Goal: Task Accomplishment & Management: Use online tool/utility

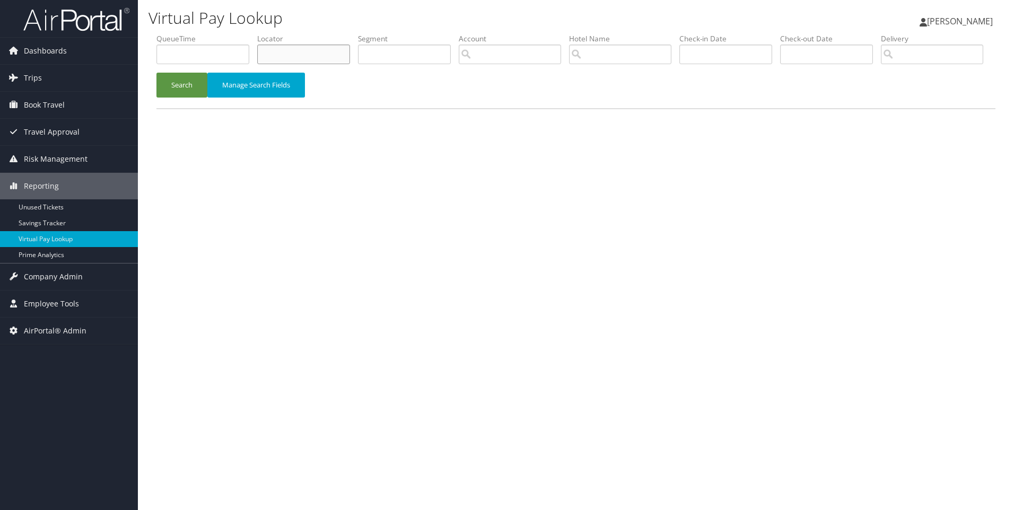
click at [330, 53] on input "text" at bounding box center [303, 55] width 93 height 20
paste input "D3J2H0"
click at [156, 73] on button "Search" at bounding box center [181, 85] width 51 height 25
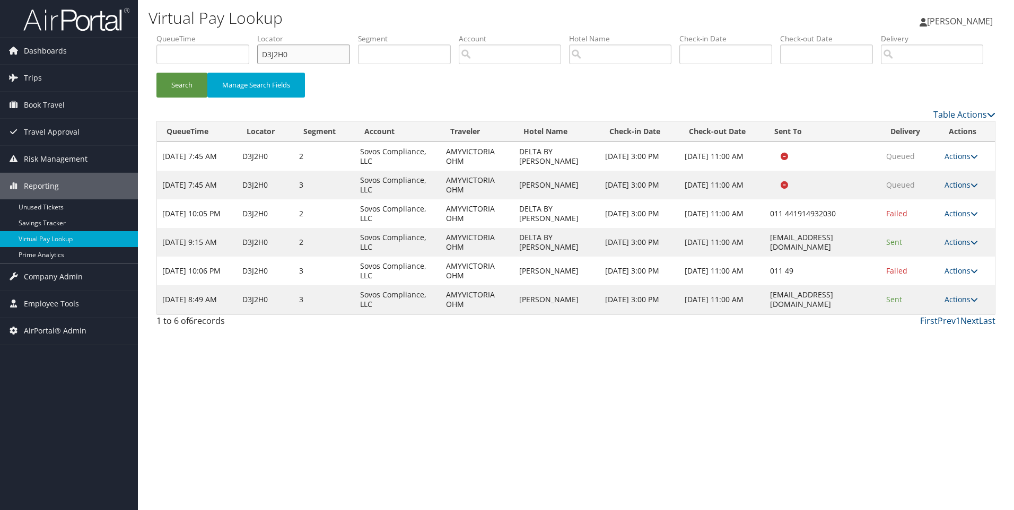
drag, startPoint x: 321, startPoint y: 49, endPoint x: 224, endPoint y: 45, distance: 97.2
click at [224, 33] on ul "QueueTime Locator D3J2H0 Segment Account Traveler Hotel Name Check-in Date Chec…" at bounding box center [575, 33] width 839 height 0
paste input "9KWT3"
type input "D9KWT3"
click at [156, 73] on button "Search" at bounding box center [181, 85] width 51 height 25
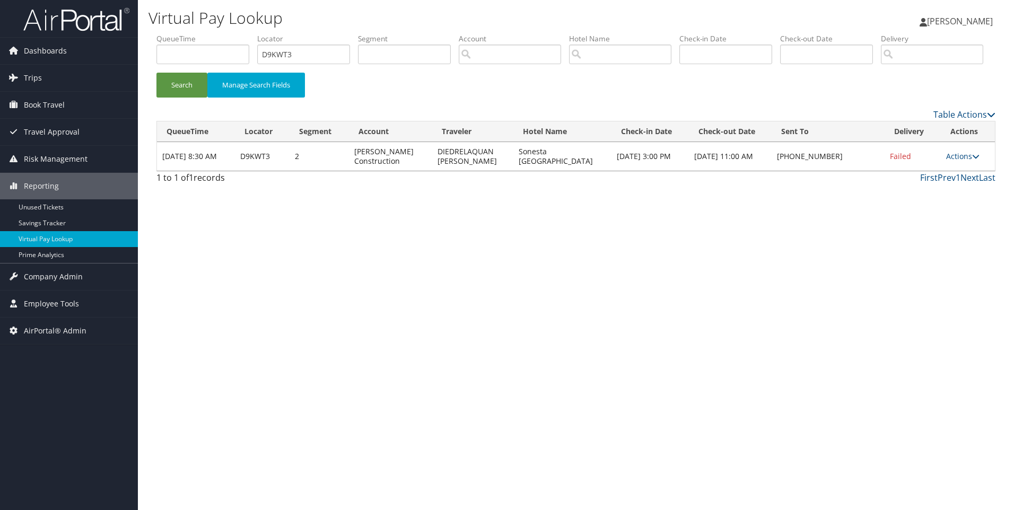
drag, startPoint x: 574, startPoint y: 199, endPoint x: 520, endPoint y: 192, distance: 55.1
click at [520, 171] on td "Sonesta Philadelphia Downtown" at bounding box center [562, 156] width 98 height 29
copy td "Sonesta Philadelphia Downtown"
click at [961, 161] on link "Actions" at bounding box center [962, 156] width 33 height 10
click at [928, 235] on link "View Itinerary" at bounding box center [931, 226] width 91 height 18
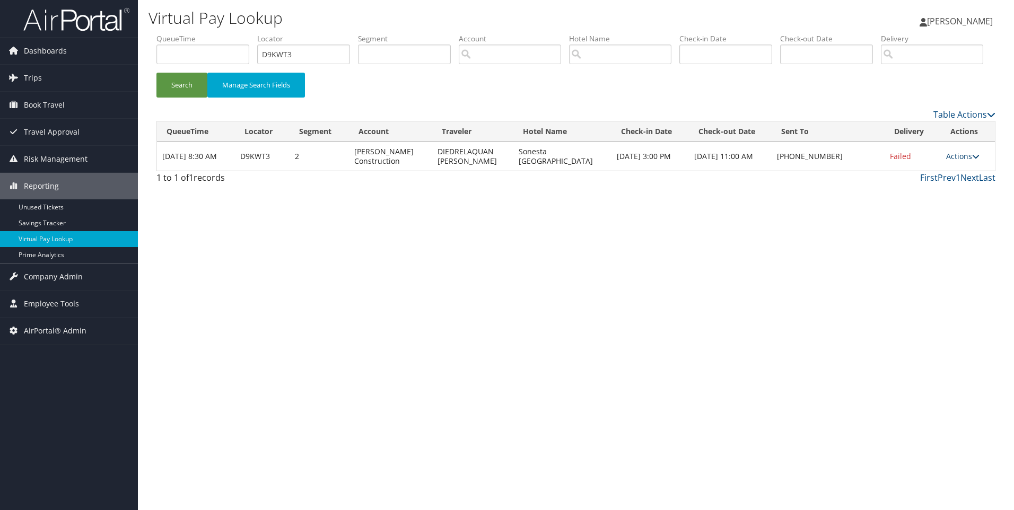
click at [956, 161] on link "Actions" at bounding box center [962, 156] width 33 height 10
click at [926, 181] on link "Resend" at bounding box center [931, 172] width 91 height 18
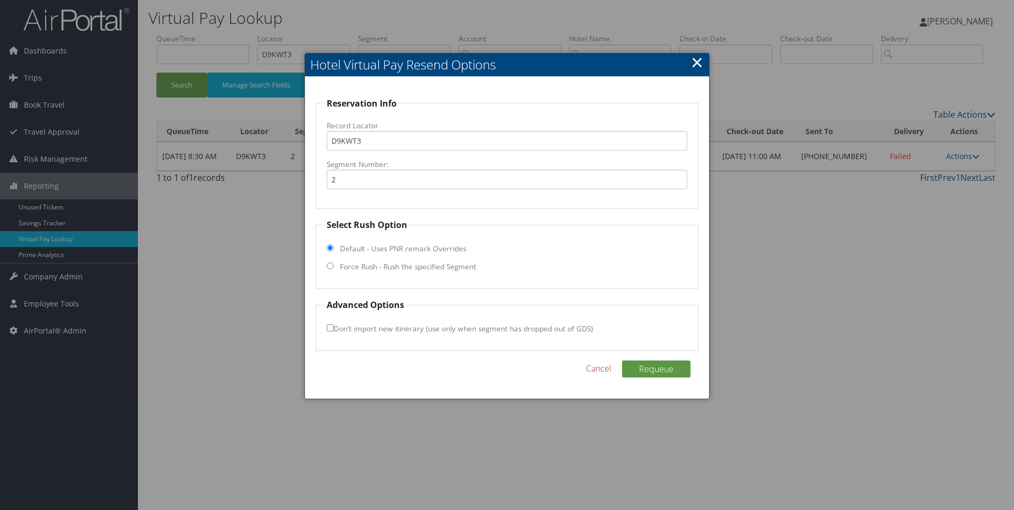
click at [330, 266] on input "Force Rush - Rush the specified Segment" at bounding box center [330, 265] width 7 height 7
radio input "true"
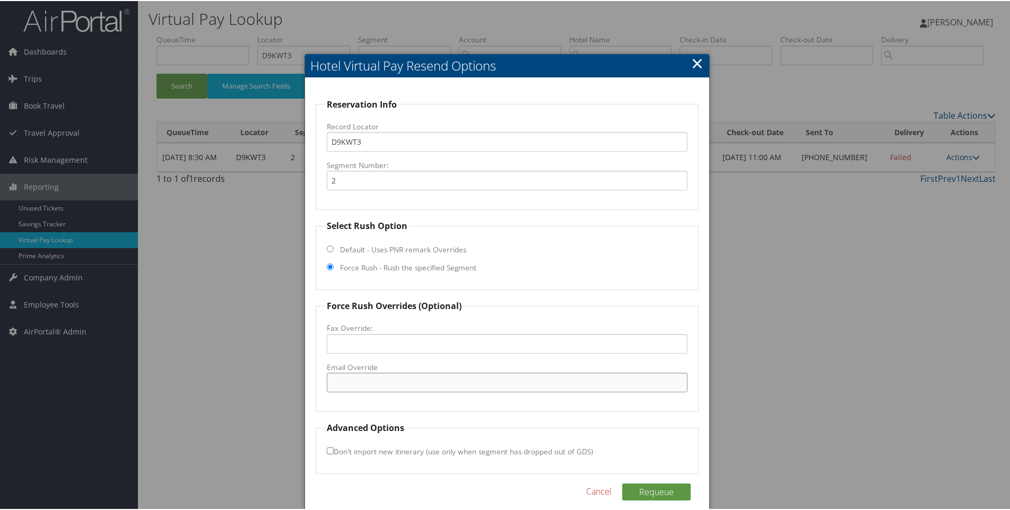
click at [356, 382] on input "Email Override" at bounding box center [507, 382] width 361 height 20
paste input ""reservations@sonesta.com" <reservations@sonesta.com>"
drag, startPoint x: 560, startPoint y: 384, endPoint x: 432, endPoint y: 398, distance: 129.1
click at [432, 398] on fieldset "Force Rush Overrides (Optional) Fax Override: Email Override "reservations@sone…" at bounding box center [506, 355] width 383 height 112
click at [334, 384] on input ""reservations@sonesta.com" at bounding box center [507, 382] width 361 height 20
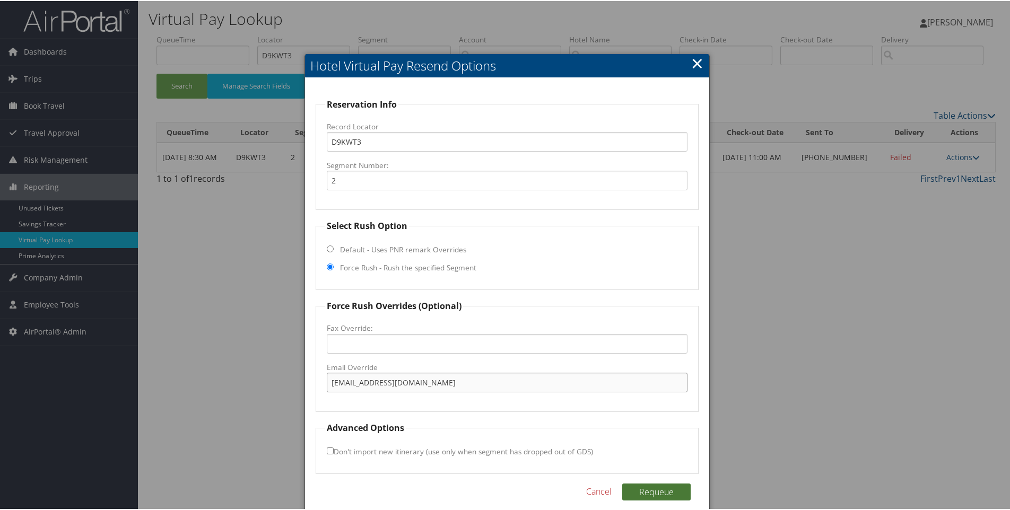
type input "reservations@sonesta.com"
click at [638, 493] on button "Requeue" at bounding box center [656, 491] width 68 height 17
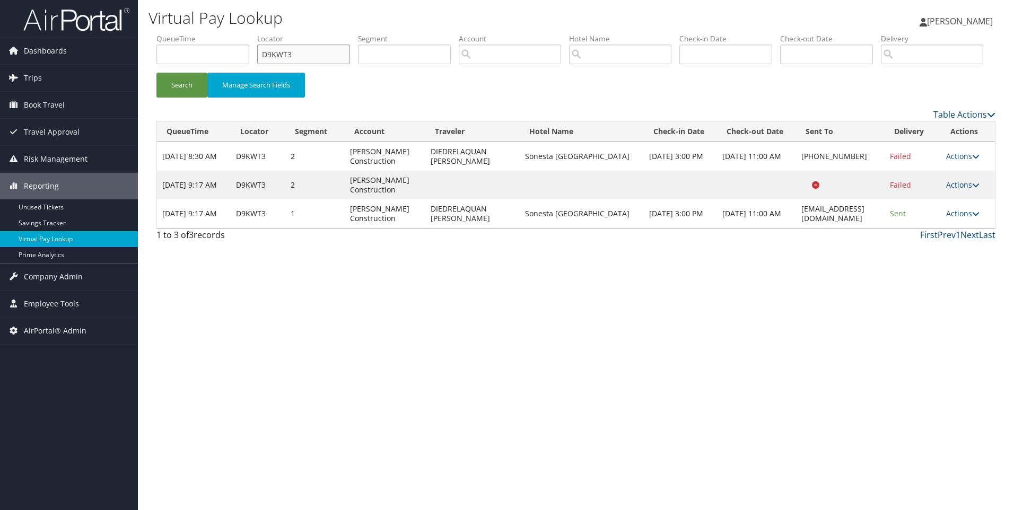
drag, startPoint x: 328, startPoint y: 59, endPoint x: 218, endPoint y: 55, distance: 110.4
click at [218, 33] on ul "QueueTime Locator D9KWT3 Segment Account Traveler Hotel Name Check-in Date Chec…" at bounding box center [575, 33] width 839 height 0
paste input "0FGNB"
type input "D0FGNB"
click at [156, 73] on button "Search" at bounding box center [181, 85] width 51 height 25
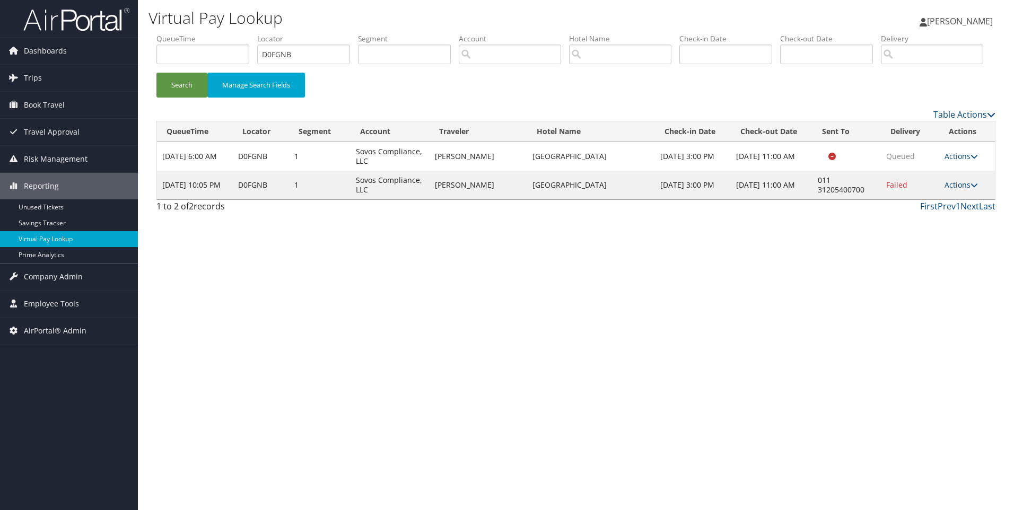
drag, startPoint x: 605, startPoint y: 228, endPoint x: 517, endPoint y: 232, distance: 88.1
click at [517, 199] on tr "Sep 3, 2025 10:05 PM D0FGNB 1 Sovos Compliance, LLC REBECCA BURTON Steigenberge…" at bounding box center [576, 185] width 838 height 29
copy tr "Steigenberger Airport Hotel"
click at [290, 503] on div "Virtual Pay Lookup Sophia Cain Sophia Cain My Settings Travel Agency Contacts L…" at bounding box center [576, 255] width 876 height 510
click at [291, 505] on div "Virtual Pay Lookup Sophia Cain Sophia Cain My Settings Travel Agency Contacts L…" at bounding box center [576, 255] width 876 height 510
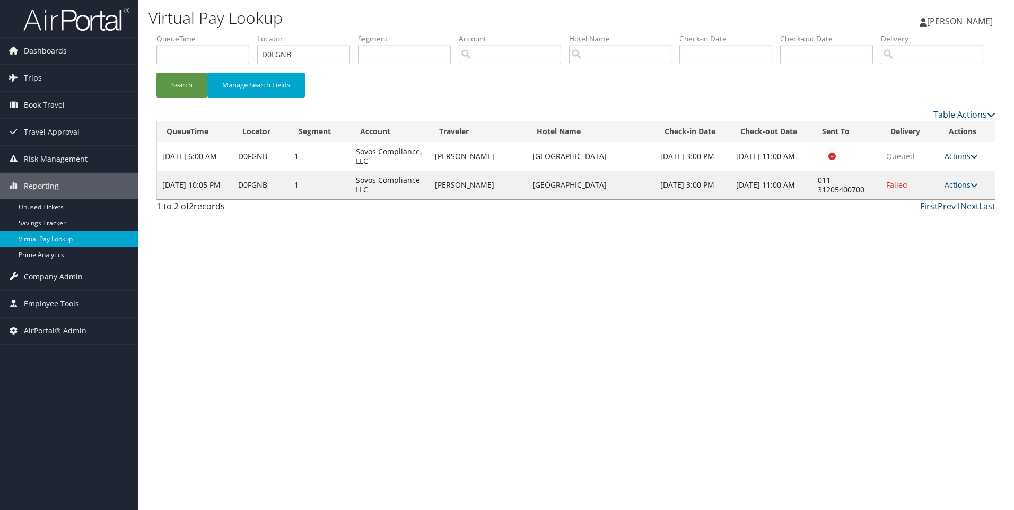
click at [961, 199] on td "Actions Resend Logs Delivery Information View Itinerary" at bounding box center [967, 185] width 56 height 29
click at [957, 190] on link "Actions" at bounding box center [960, 185] width 33 height 10
click at [931, 264] on link "View Itinerary" at bounding box center [930, 255] width 91 height 18
click at [959, 190] on link "Actions" at bounding box center [960, 185] width 33 height 10
click at [936, 209] on link "Resend" at bounding box center [930, 200] width 91 height 18
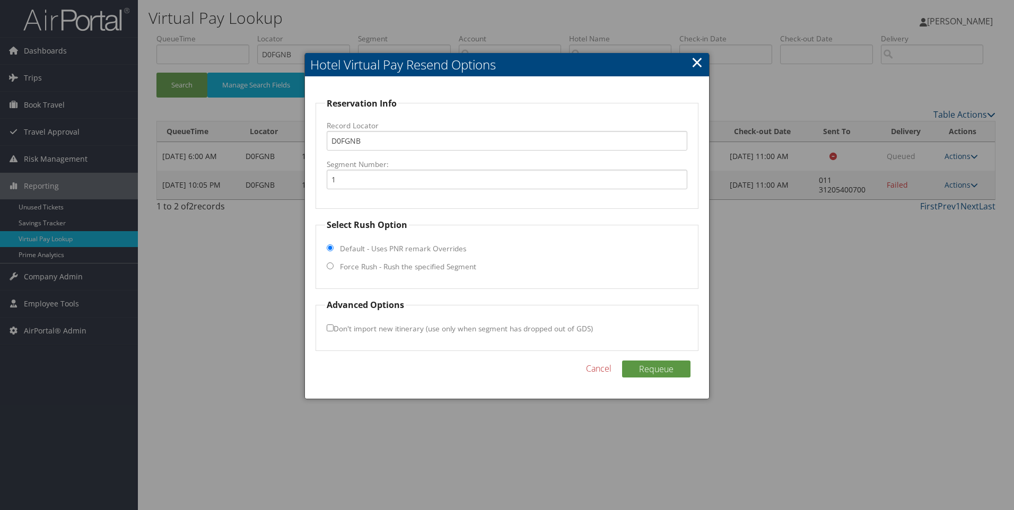
click at [331, 269] on input "Force Rush - Rush the specified Segment" at bounding box center [330, 265] width 7 height 7
radio input "true"
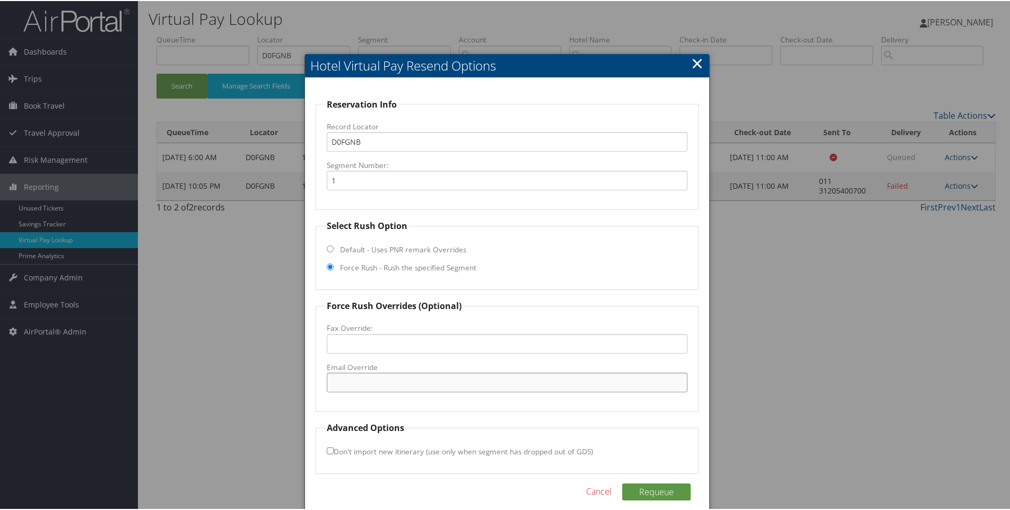
click at [379, 382] on input "Email Override" at bounding box center [507, 382] width 361 height 20
paste input "airporthotel-amsterdam@steigenberger.com"
type input "airporthotel-amsterdam@steigenberger.com"
click at [674, 481] on div "Reservation Info Record Locator D0FGNB Segment Number: 1 Select Rush Option Def…" at bounding box center [507, 299] width 405 height 444
click at [674, 492] on button "Requeue" at bounding box center [656, 491] width 68 height 17
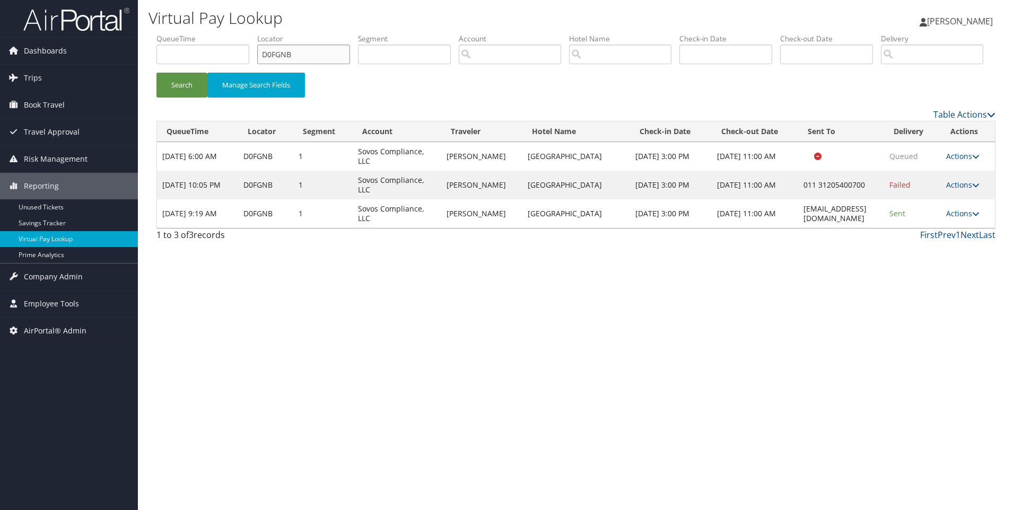
drag, startPoint x: 338, startPoint y: 62, endPoint x: 229, endPoint y: 58, distance: 109.3
click at [229, 33] on ul "QueueTime Locator D0FGNB Segment Account Traveler Hotel Name Check-in Date Chec…" at bounding box center [575, 33] width 839 height 0
paste input "59DZ5"
type input "D59DZ5"
click at [156, 73] on button "Search" at bounding box center [181, 85] width 51 height 25
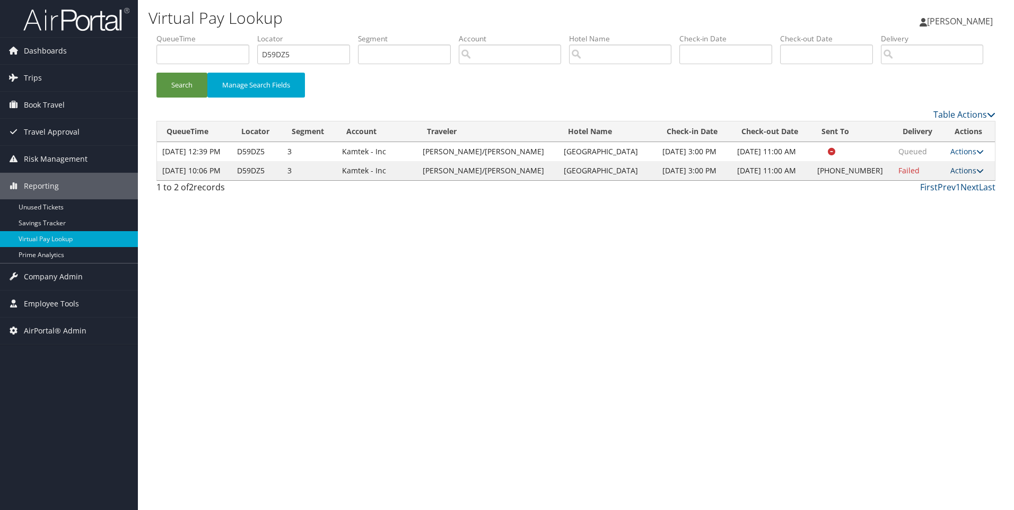
click at [953, 176] on link "Actions" at bounding box center [966, 170] width 33 height 10
click at [903, 264] on link "View Itinerary" at bounding box center [929, 255] width 91 height 18
click at [952, 176] on link "Actions" at bounding box center [966, 170] width 33 height 10
click at [926, 209] on link "Resend" at bounding box center [929, 200] width 91 height 18
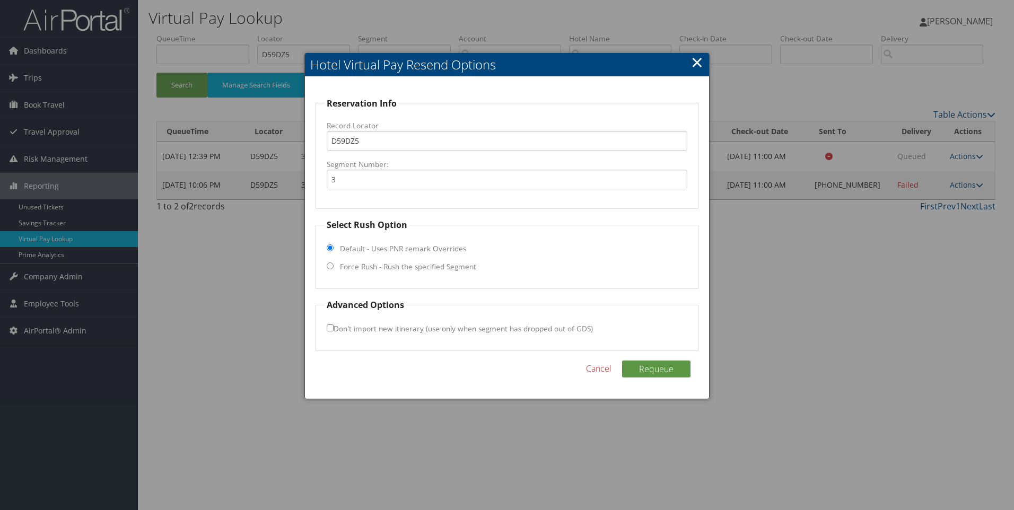
click at [332, 266] on input "Force Rush - Rush the specified Segment" at bounding box center [330, 265] width 7 height 7
radio input "true"
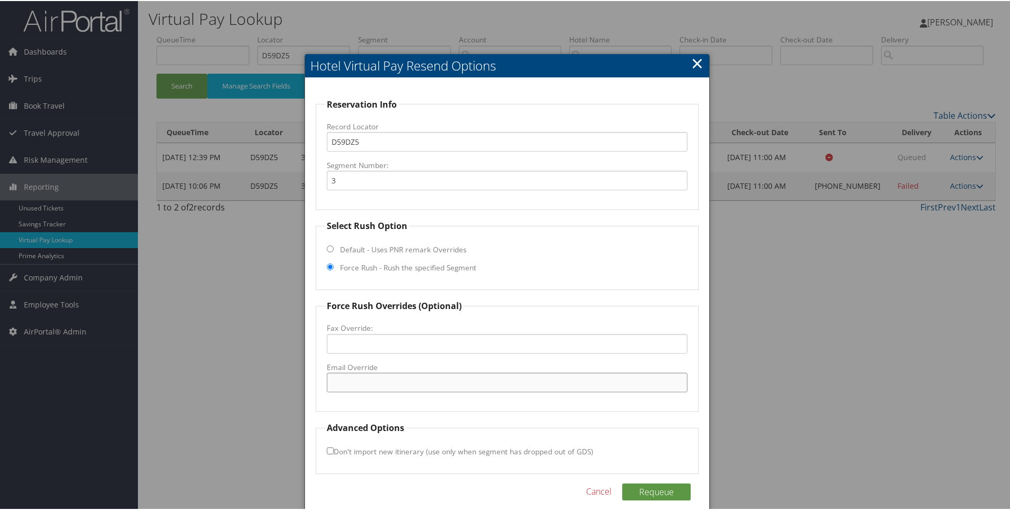
click at [380, 380] on input "Email Override" at bounding box center [507, 382] width 361 height 20
paste input "info@stclairinn.com"
type input "info@stclairinn.com"
click at [650, 490] on button "Requeue" at bounding box center [656, 491] width 68 height 17
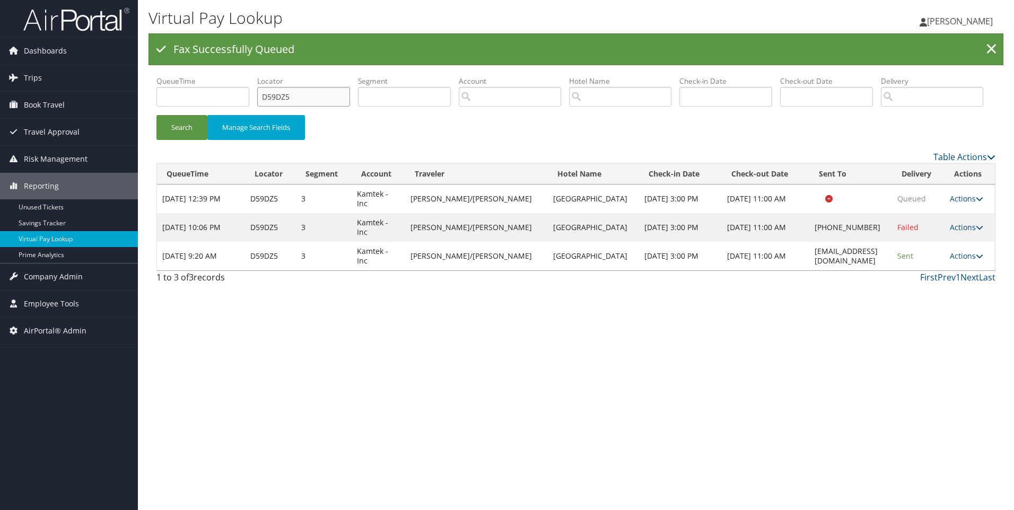
drag, startPoint x: 313, startPoint y: 99, endPoint x: 230, endPoint y: 83, distance: 85.3
click at [230, 76] on ul "QueueTime Locator D59DZ5 Segment Account Traveler Hotel Name Check-in Date Chec…" at bounding box center [575, 76] width 839 height 0
paste input "1FMS8"
click at [156, 115] on button "Search" at bounding box center [181, 127] width 51 height 25
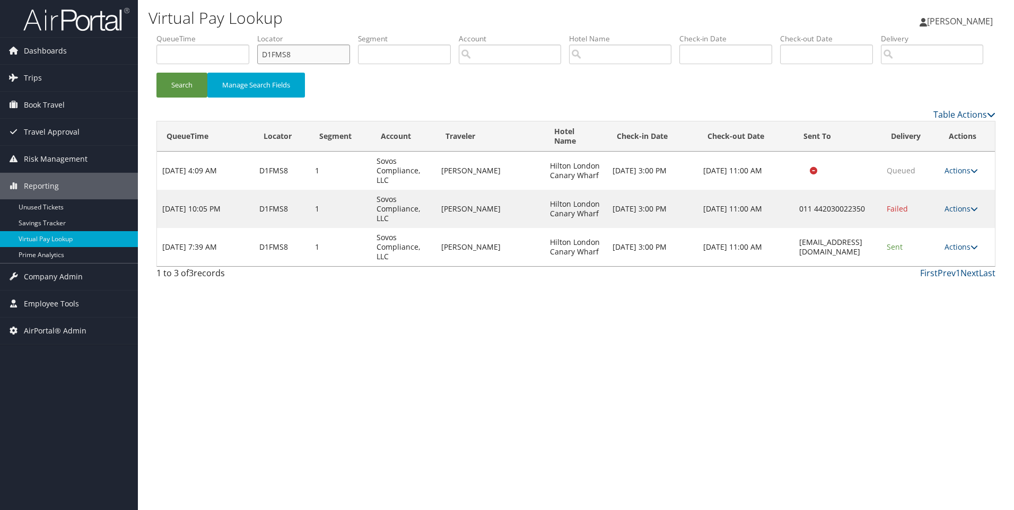
drag, startPoint x: 340, startPoint y: 55, endPoint x: 214, endPoint y: 47, distance: 126.5
click at [214, 33] on ul "QueueTime Locator D1FMS8 Segment Account Traveler Hotel Name Check-in Date Chec…" at bounding box center [575, 33] width 839 height 0
paste input "Y2DP"
click at [156, 73] on button "Search" at bounding box center [181, 85] width 51 height 25
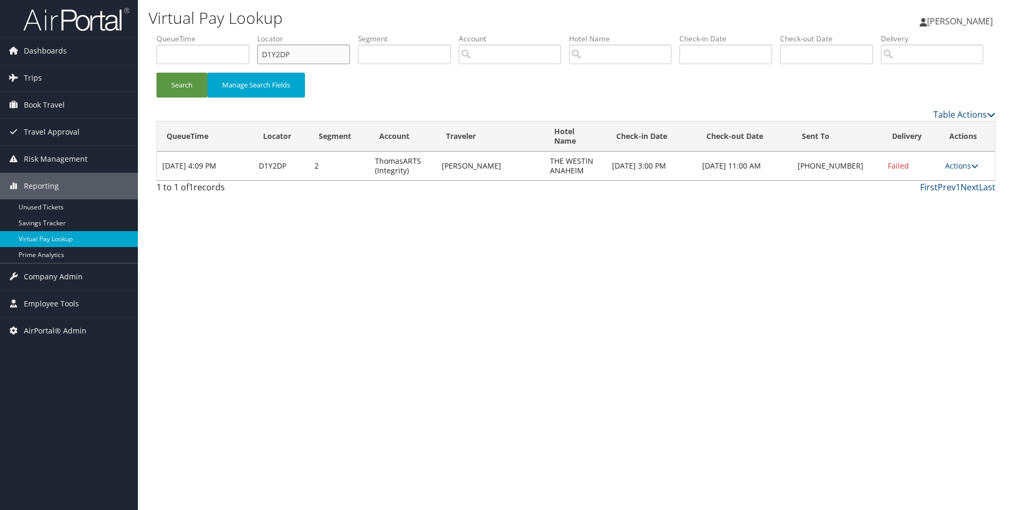
drag, startPoint x: 316, startPoint y: 57, endPoint x: 215, endPoint y: 34, distance: 103.2
click at [215, 33] on ul "QueueTime Locator D1Y2DP Segment Account Traveler Hotel Name Check-in Date Chec…" at bounding box center [575, 33] width 839 height 0
paste input "5MR7T"
type input "D5MR7T"
click at [156, 73] on button "Search" at bounding box center [181, 85] width 51 height 25
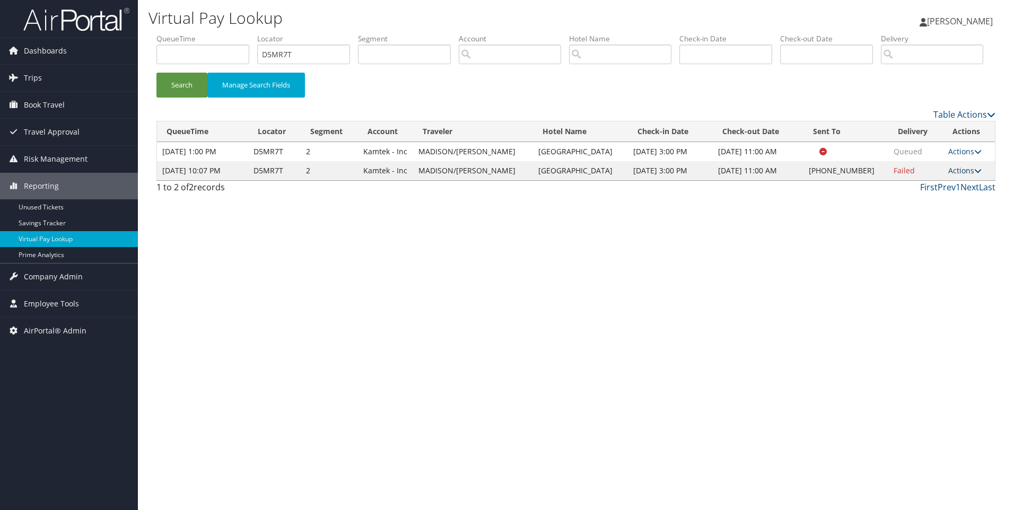
click at [957, 176] on link "Actions" at bounding box center [964, 170] width 33 height 10
click at [929, 195] on link "Resend" at bounding box center [929, 186] width 91 height 18
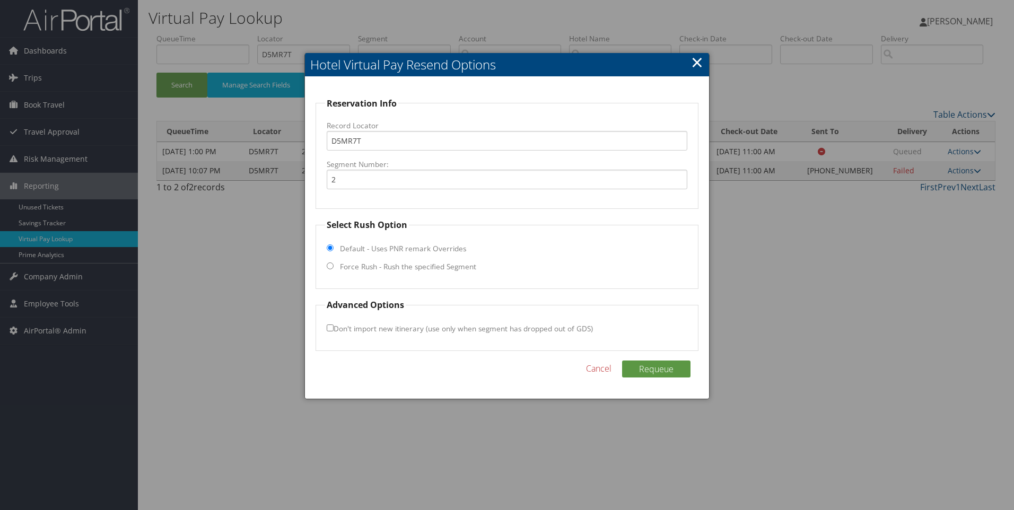
click at [330, 267] on input "Force Rush - Rush the specified Segment" at bounding box center [330, 265] width 7 height 7
radio input "true"
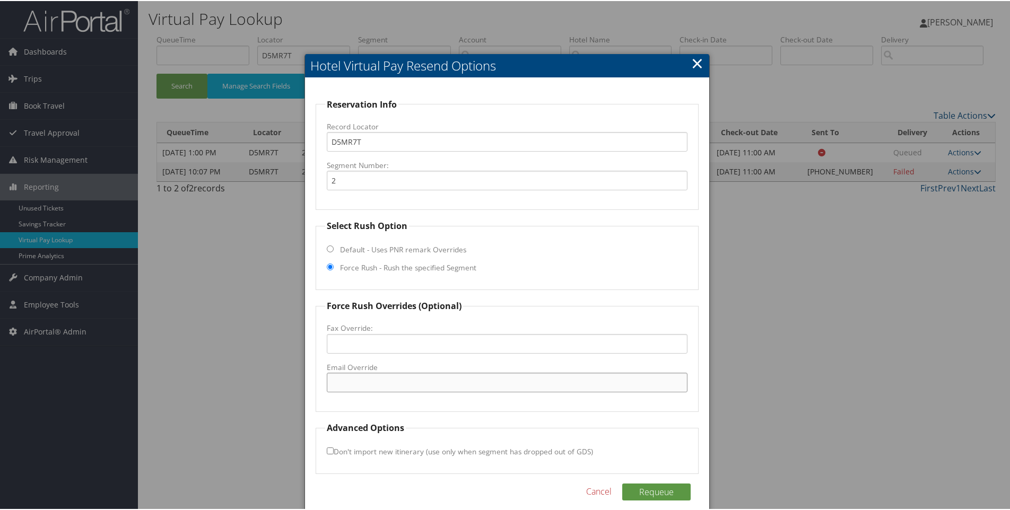
click at [343, 379] on input "Email Override" at bounding box center [507, 382] width 361 height 20
paste input "info@stclairinn.com"
type input "info@stclairinn.com"
click at [649, 496] on button "Requeue" at bounding box center [656, 491] width 68 height 17
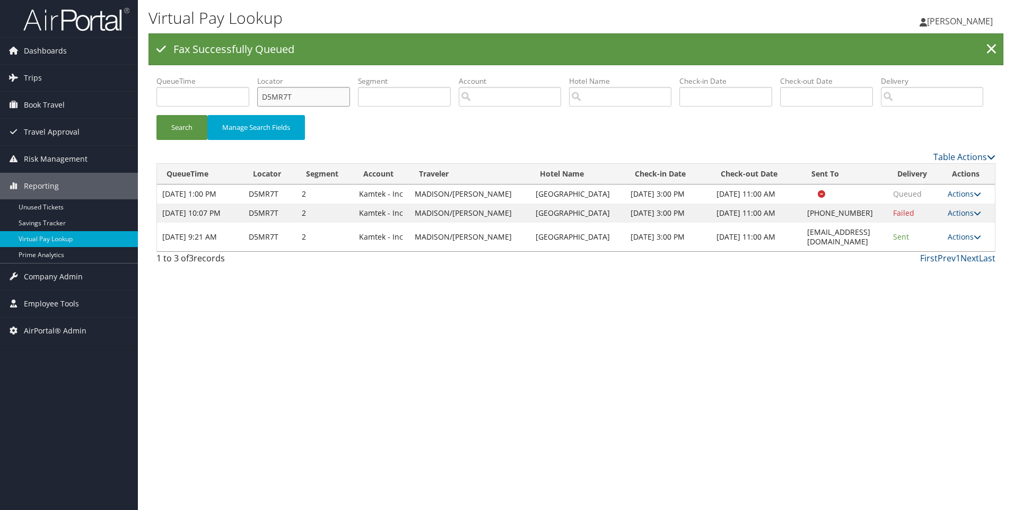
drag, startPoint x: 321, startPoint y: 92, endPoint x: 217, endPoint y: 111, distance: 105.6
click at [217, 76] on ul "QueueTime Locator D5MR7T Segment Account Traveler Hotel Name Check-in Date Chec…" at bounding box center [575, 76] width 839 height 0
paste input "4H32C"
click at [156, 115] on button "Search" at bounding box center [181, 127] width 51 height 25
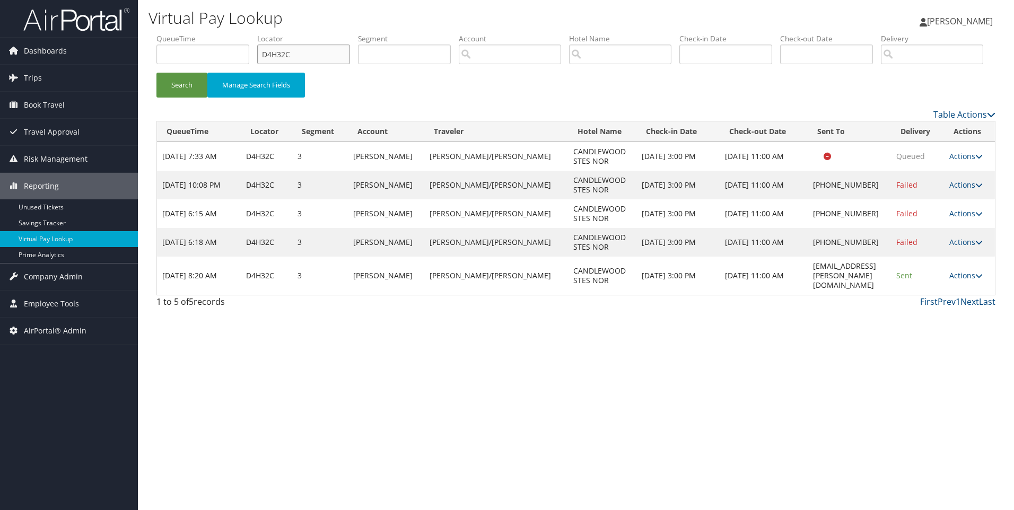
drag, startPoint x: 312, startPoint y: 55, endPoint x: 177, endPoint y: 48, distance: 134.9
click at [177, 33] on ul "QueueTime Locator D4H32C Segment Account Traveler Hotel Name Check-in Date Chec…" at bounding box center [575, 33] width 839 height 0
paste input "2R6CR"
type input "D2R6CR"
click at [156, 73] on button "Search" at bounding box center [181, 85] width 51 height 25
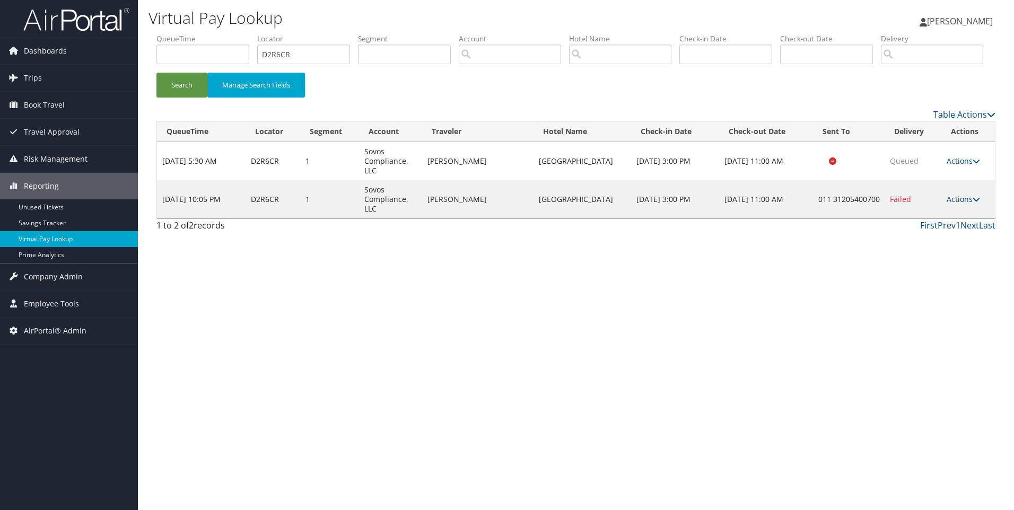
click at [963, 204] on link "Actions" at bounding box center [962, 199] width 33 height 10
click at [939, 224] on link "Resend" at bounding box center [930, 215] width 91 height 18
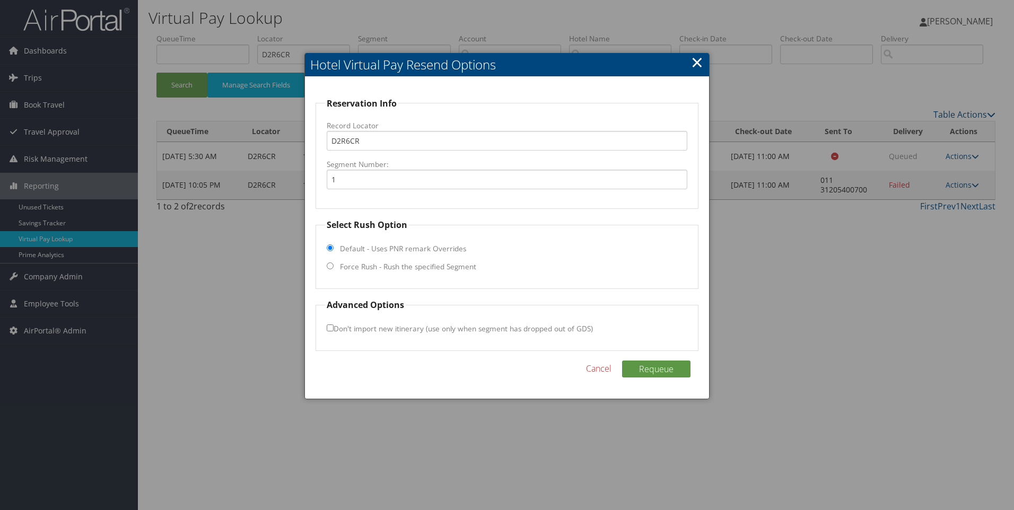
click at [350, 269] on label "Force Rush - Rush the specified Segment" at bounding box center [408, 266] width 136 height 11
click at [334, 269] on input "Force Rush - Rush the specified Segment" at bounding box center [330, 265] width 7 height 7
radio input "true"
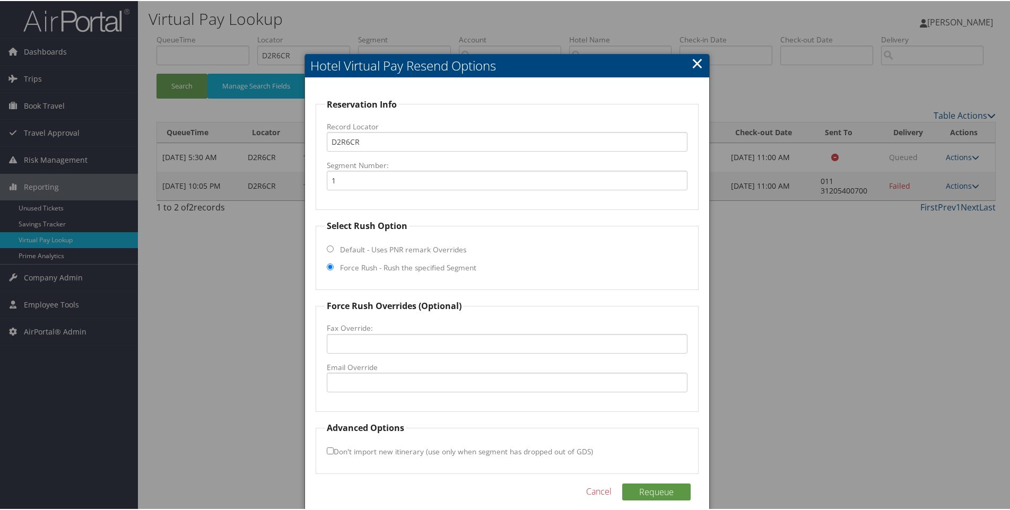
click at [367, 411] on fieldset "Force Rush Overrides (Optional) Fax Override: Email Override" at bounding box center [506, 355] width 383 height 112
click at [348, 389] on input "Email Override" at bounding box center [507, 382] width 361 height 20
paste input "airporthotel-amsterdam@steigenberger.com"
type input "airporthotel-amsterdam@steigenberger.com"
click at [663, 487] on button "Requeue" at bounding box center [656, 491] width 68 height 17
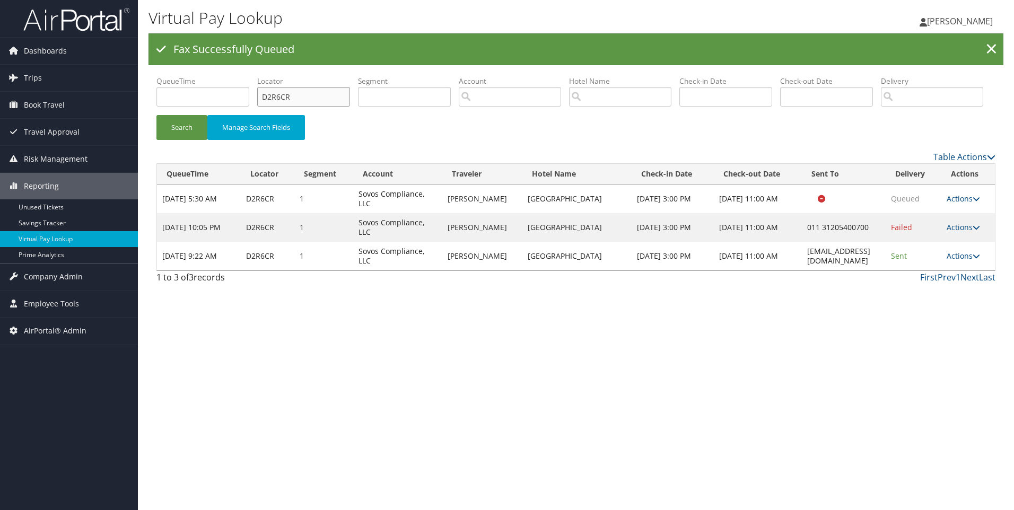
click at [335, 94] on input "D2R6CR" at bounding box center [303, 97] width 93 height 20
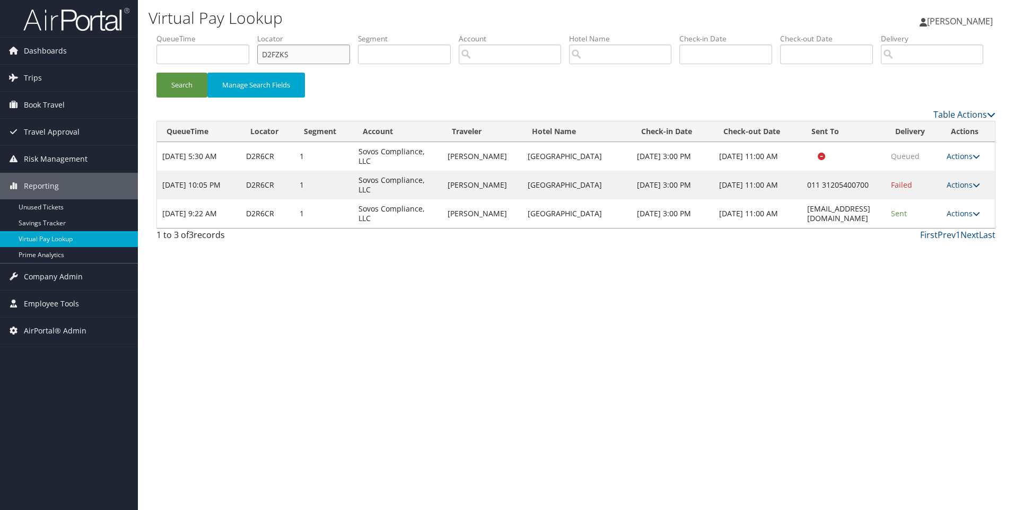
type input "D2FZKS"
click at [156, 73] on button "Search" at bounding box center [181, 85] width 51 height 25
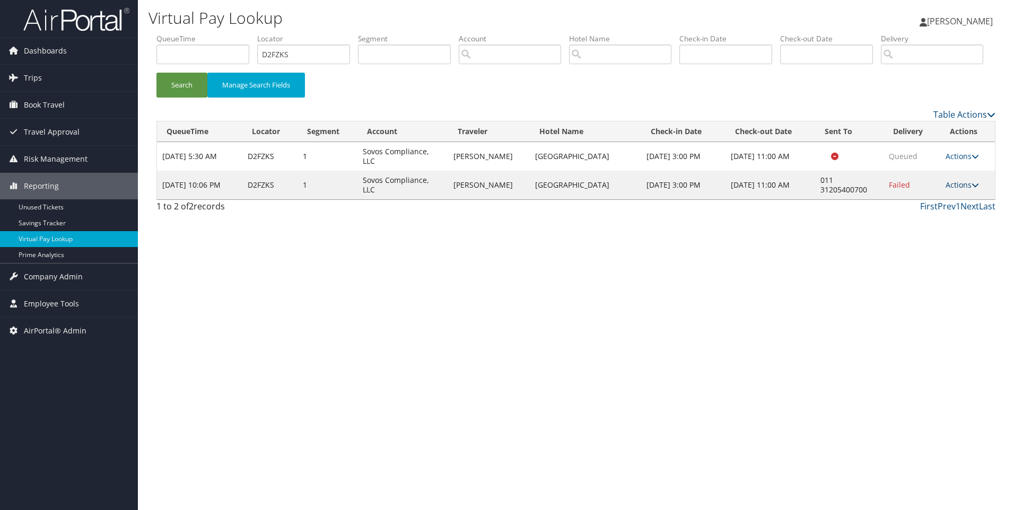
click at [956, 190] on link "Actions" at bounding box center [961, 185] width 33 height 10
click at [941, 209] on link "Resend" at bounding box center [931, 200] width 91 height 18
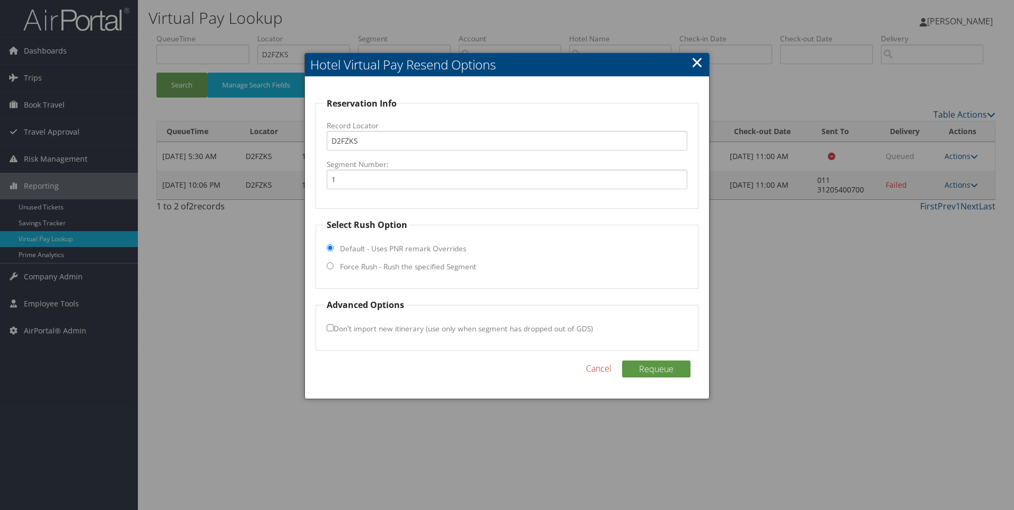
click at [330, 266] on input "Force Rush - Rush the specified Segment" at bounding box center [330, 265] width 7 height 7
radio input "true"
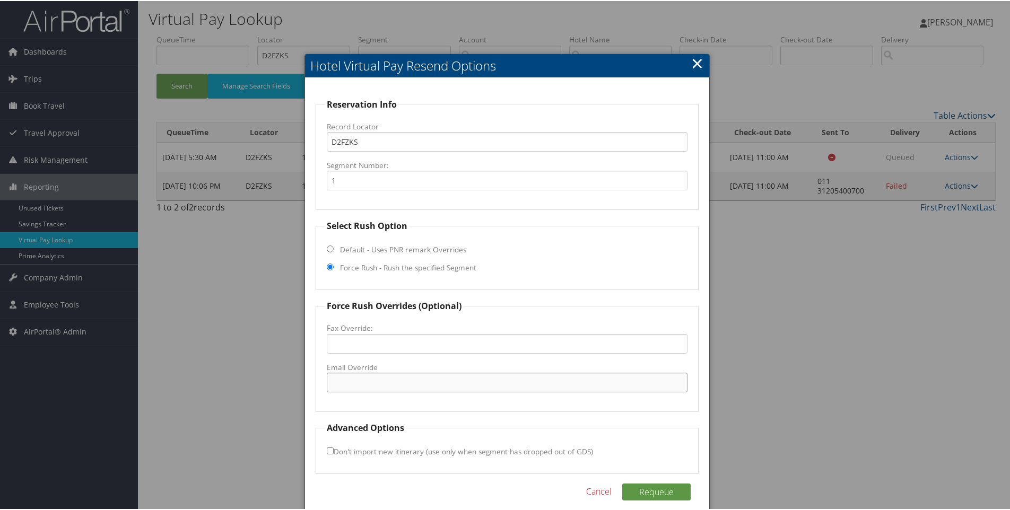
click at [391, 377] on input "Email Override" at bounding box center [507, 382] width 361 height 20
paste input "airporthotel-amsterdam@steigenberger.com"
type input "airporthotel-amsterdam@steigenberger.com"
click at [646, 490] on button "Requeue" at bounding box center [656, 491] width 68 height 17
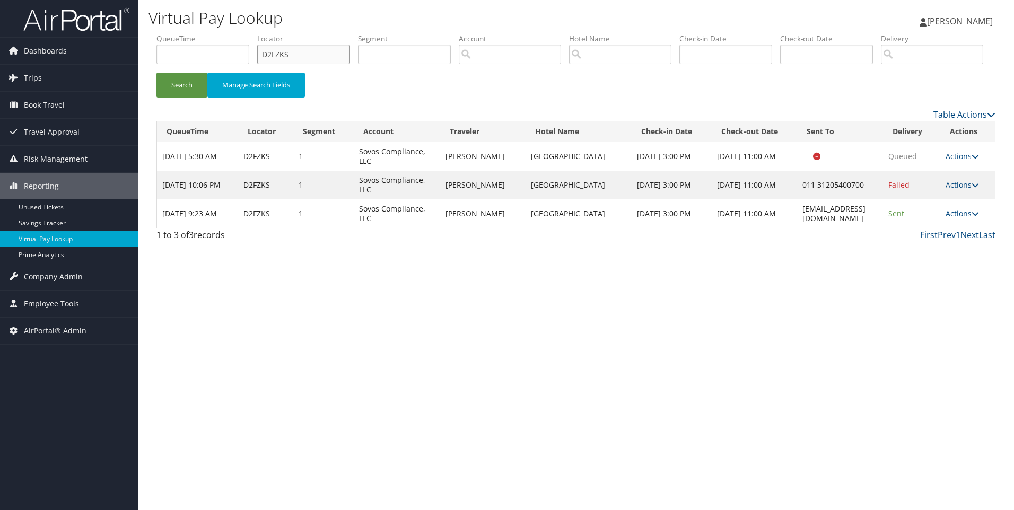
drag, startPoint x: 258, startPoint y: 60, endPoint x: 226, endPoint y: 61, distance: 32.3
click at [226, 33] on ul "QueueTime Locator D2FZKS Segment Account Traveler Hotel Name Check-in Date Chec…" at bounding box center [575, 33] width 839 height 0
paste input "Z5MW"
click at [156, 73] on button "Search" at bounding box center [181, 85] width 51 height 25
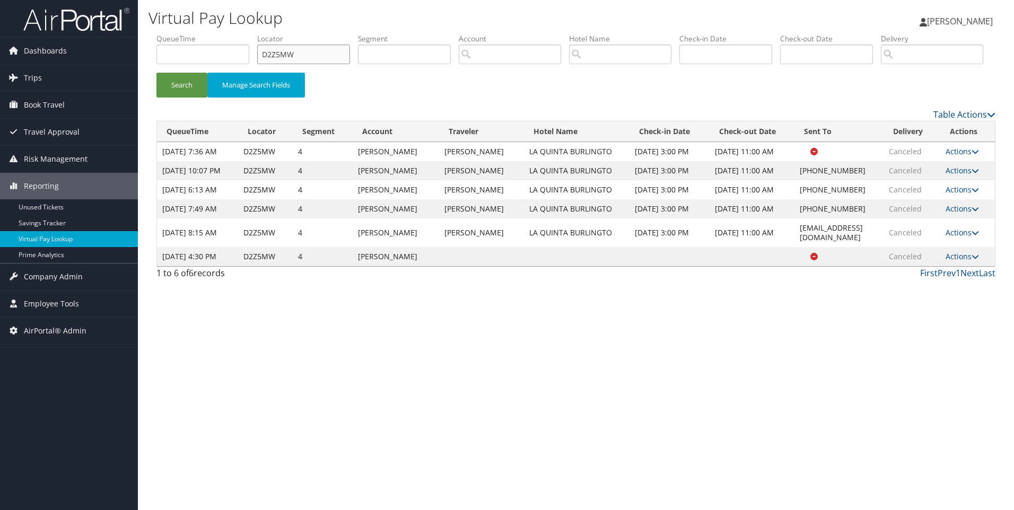
drag, startPoint x: 329, startPoint y: 47, endPoint x: 214, endPoint y: 38, distance: 114.9
click at [214, 33] on ul "QueueTime Locator D2Z5MW Segment Account Traveler Hotel Name Check-in Date Chec…" at bounding box center [575, 33] width 839 height 0
click at [156, 73] on button "Search" at bounding box center [181, 85] width 51 height 25
drag, startPoint x: 303, startPoint y: 55, endPoint x: 212, endPoint y: 46, distance: 91.6
click at [212, 33] on ul "QueueTime Locator D2Z5MW Segment Account Traveler Hotel Name Check-in Date Chec…" at bounding box center [575, 33] width 839 height 0
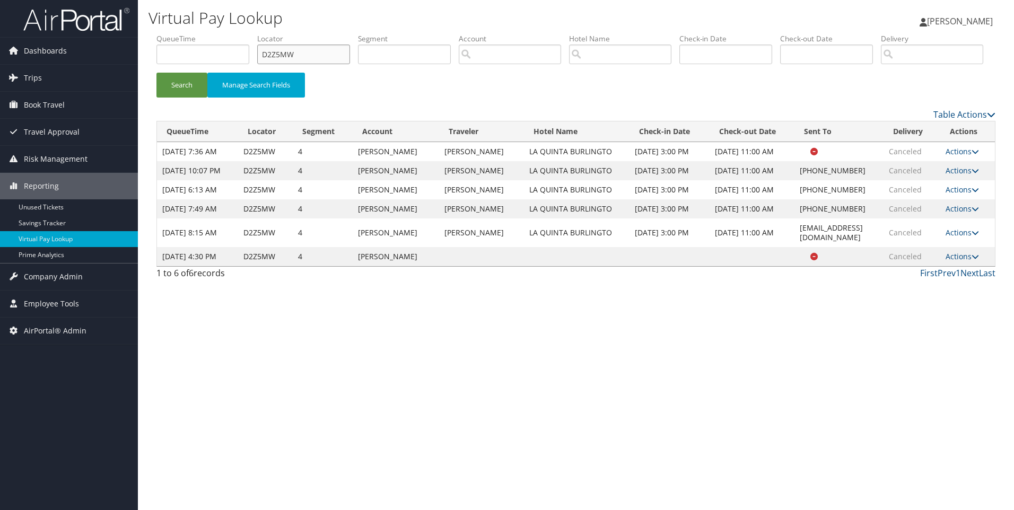
paste input "Y4FP"
click at [156, 73] on button "Search" at bounding box center [181, 85] width 51 height 25
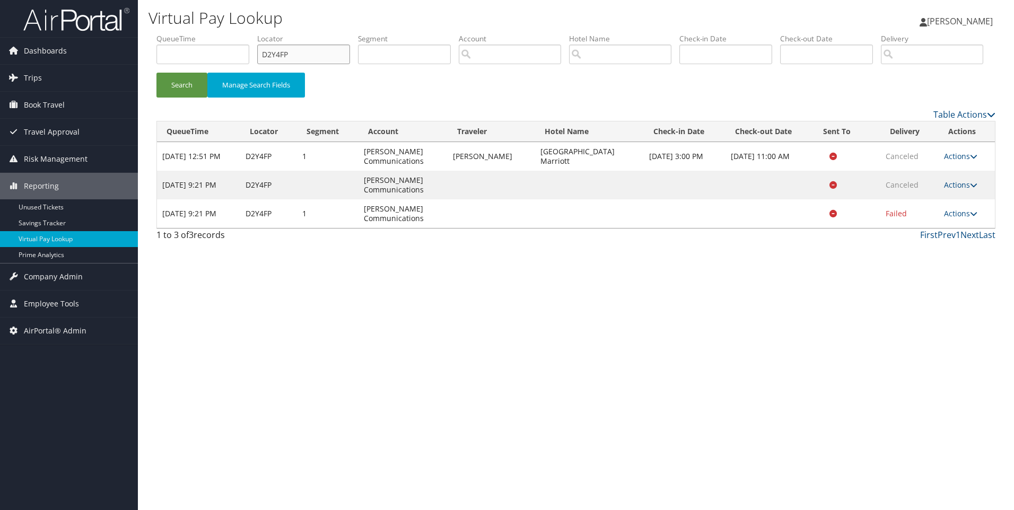
drag, startPoint x: 339, startPoint y: 48, endPoint x: 157, endPoint y: 25, distance: 182.8
click at [157, 25] on div "Virtual Pay Lookup Sophia Cain Sophia Cain My Settings Travel Agency Contacts L…" at bounding box center [576, 255] width 876 height 510
paste input "541V6"
click at [156, 73] on button "Search" at bounding box center [181, 85] width 51 height 25
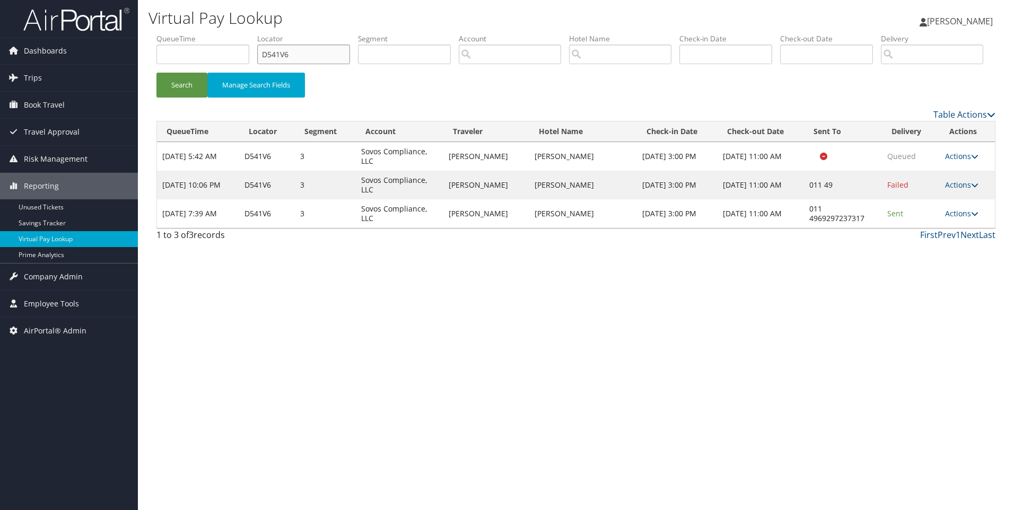
drag, startPoint x: 304, startPoint y: 63, endPoint x: 251, endPoint y: 59, distance: 53.2
click at [251, 33] on ul "QueueTime Locator D541V6 Segment Account Traveler Hotel Name Check-in Date Chec…" at bounding box center [575, 33] width 839 height 0
paste input "3J2H0"
click at [156, 73] on button "Search" at bounding box center [181, 85] width 51 height 25
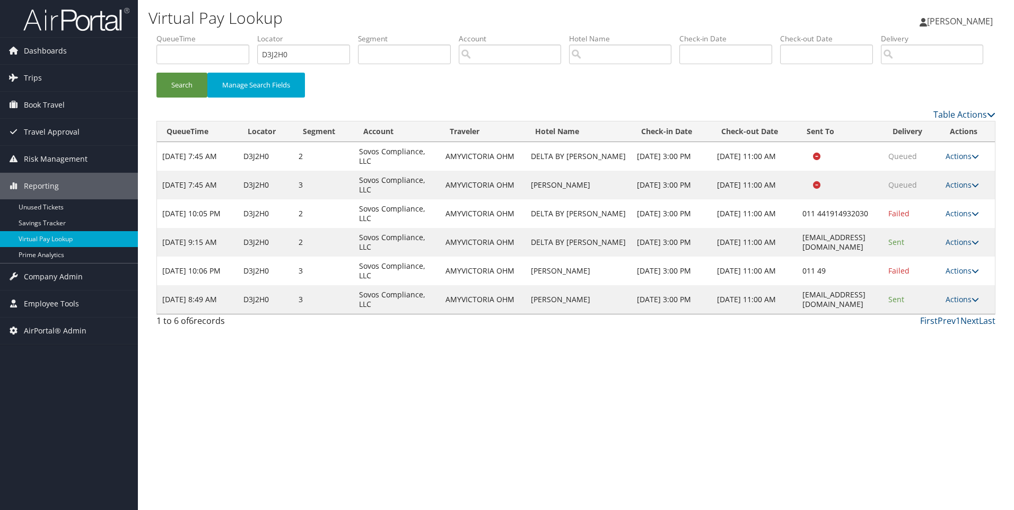
drag, startPoint x: 854, startPoint y: 335, endPoint x: 755, endPoint y: 336, distance: 98.6
click at [755, 314] on tr "Sep 4, 2025 8:49 AM D3J2H0 3 Sovos Compliance, LLC AMYVICTORIA OHM JW MARRIOTT …" at bounding box center [576, 299] width 838 height 29
copy tr "AM info@jwfrankfurt.com"
click at [713, 408] on div "Virtual Pay Lookup Sophia Cain Sophia Cain My Settings Travel Agency Contacts L…" at bounding box center [576, 255] width 876 height 510
drag, startPoint x: 863, startPoint y: 344, endPoint x: 760, endPoint y: 337, distance: 103.1
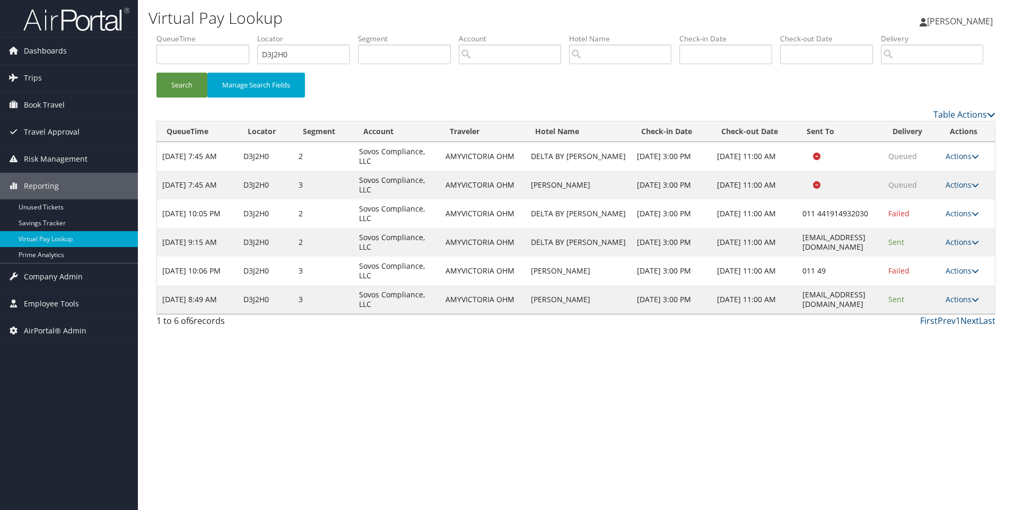
click at [760, 314] on tr "Sep 4, 2025 8:49 AM D3J2H0 3 Sovos Compliance, LLC AMYVICTORIA OHM JW MARRIOTT …" at bounding box center [576, 299] width 838 height 29
copy tr "AM info@jwfrankfurt.com"
click at [773, 332] on div "1 to 6 of 6 records First Prev 1 Next Last" at bounding box center [575, 323] width 855 height 18
drag, startPoint x: 851, startPoint y: 343, endPoint x: 763, endPoint y: 337, distance: 87.7
click at [797, 314] on td "info@jwfrankfurt.com" at bounding box center [840, 299] width 86 height 29
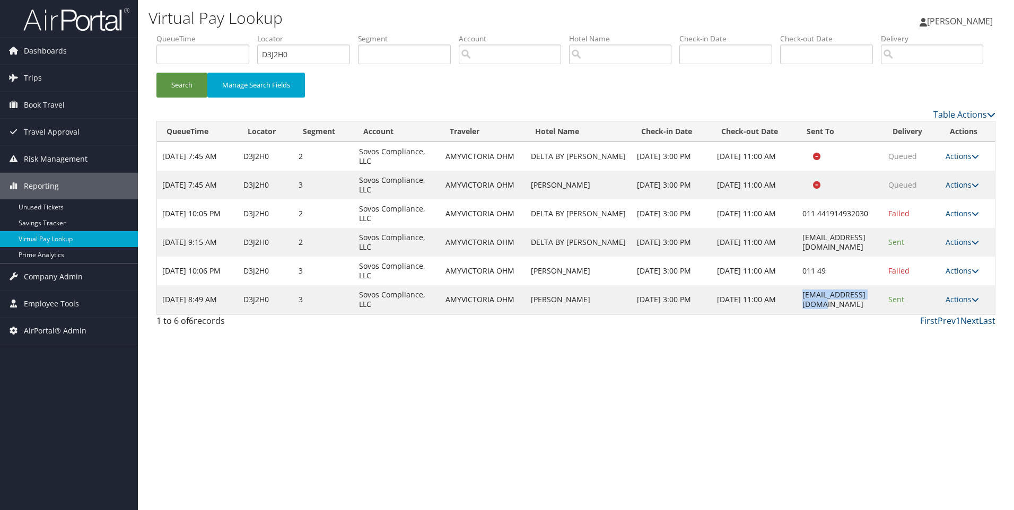
copy td "info@jwfrankfurt.com"
click at [332, 51] on input "D3J2H0" at bounding box center [303, 55] width 93 height 20
type input "D541V6"
click at [156, 73] on button "Search" at bounding box center [181, 85] width 51 height 25
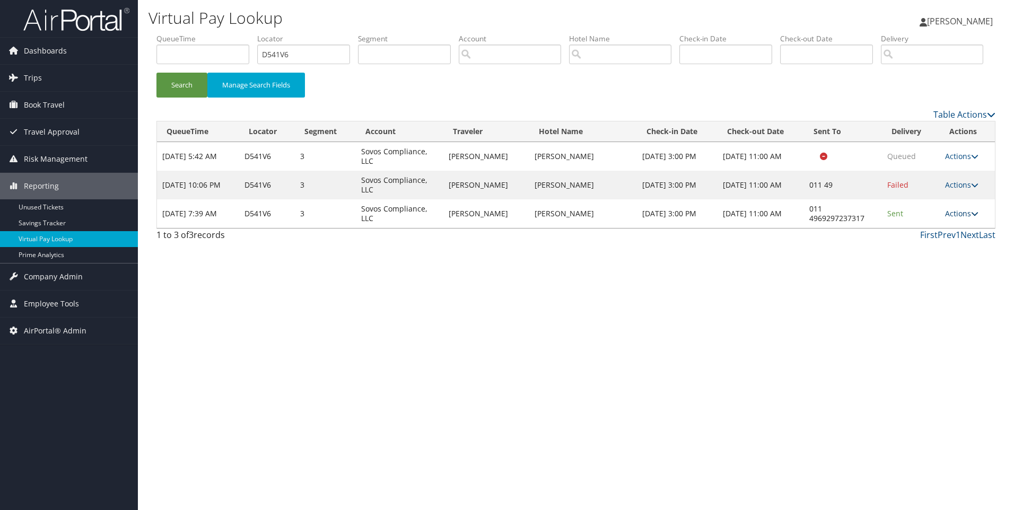
click at [971, 218] on link "Actions" at bounding box center [961, 213] width 33 height 10
click at [916, 238] on link "Resend" at bounding box center [931, 229] width 91 height 18
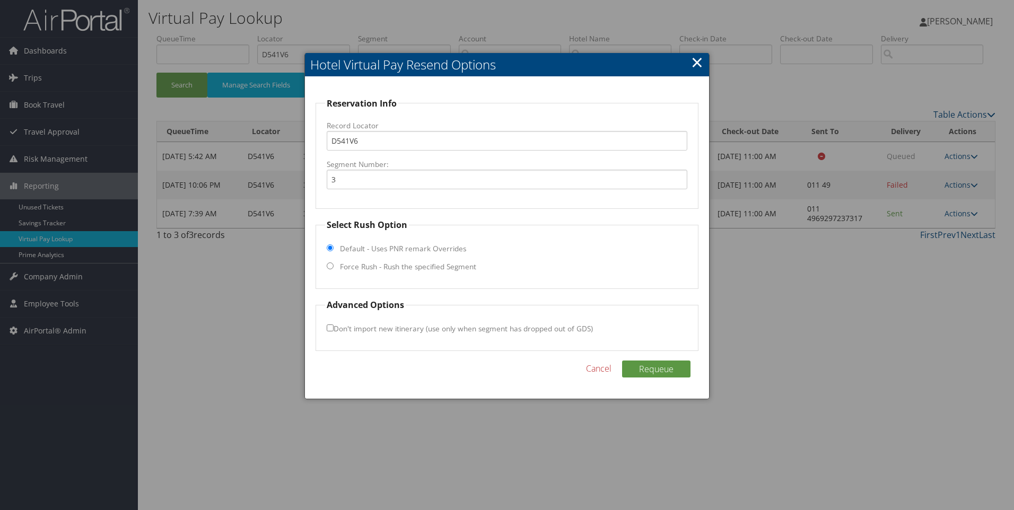
click at [357, 273] on fieldset "Select Rush Option Default - Uses PNR remark Overrides Force Rush - Rush the sp…" at bounding box center [506, 253] width 383 height 71
click at [334, 268] on fieldset "Select Rush Option Default - Uses PNR remark Overrides Force Rush - Rush the sp…" at bounding box center [506, 253] width 383 height 71
click at [329, 265] on input "Force Rush - Rush the specified Segment" at bounding box center [330, 265] width 7 height 7
radio input "true"
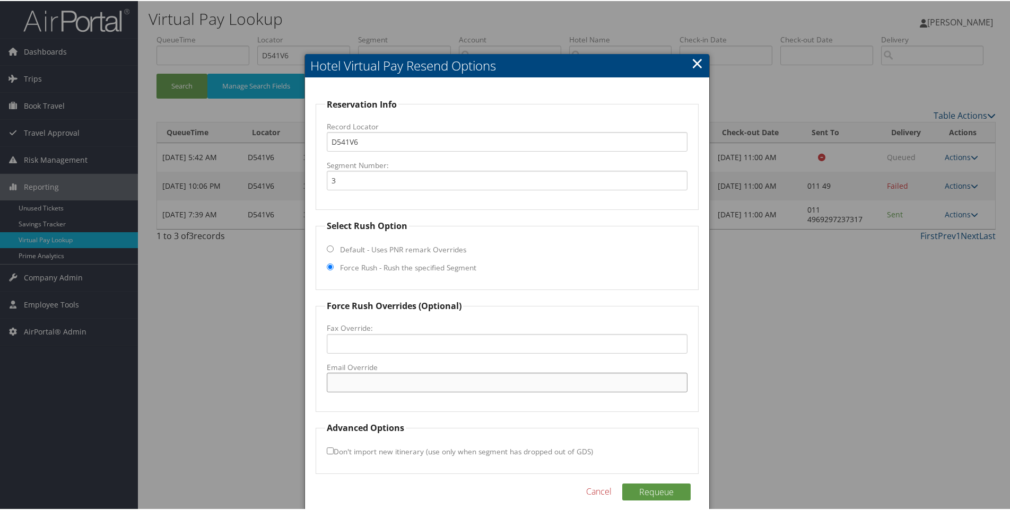
click at [360, 388] on input "Email Override" at bounding box center [507, 382] width 361 height 20
paste input "info@jwfrankfurt.com"
type input "info@jwfrankfurt.com"
click at [667, 486] on button "Requeue" at bounding box center [656, 491] width 68 height 17
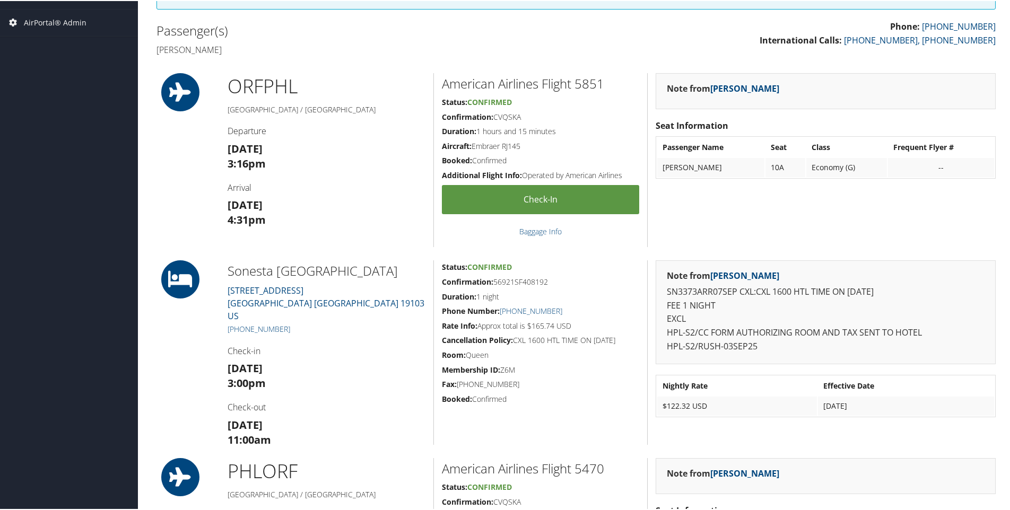
scroll to position [259, 0]
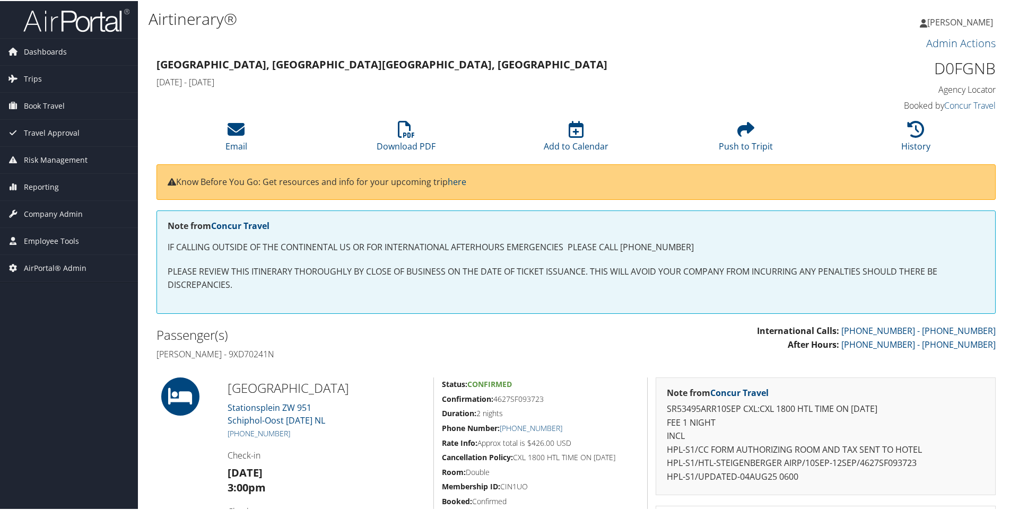
drag, startPoint x: 365, startPoint y: 426, endPoint x: 222, endPoint y: 414, distance: 143.2
click at [222, 414] on div "Steigenberger Airport Hotel Stationsplein ZW 951 Schiphol-Oost 1117 CE NL +3 (1…" at bounding box center [327, 476] width 214 height 201
click at [399, 352] on h4 "Rebecca jayne Burton - 9XD70241N" at bounding box center [361, 353] width 411 height 12
drag, startPoint x: 340, startPoint y: 423, endPoint x: 222, endPoint y: 410, distance: 118.9
click at [222, 410] on div "Steigenberger Airport Hotel Stationsplein ZW 951 Schiphol-Oost 1117 CE NL +3 (1…" at bounding box center [327, 476] width 214 height 201
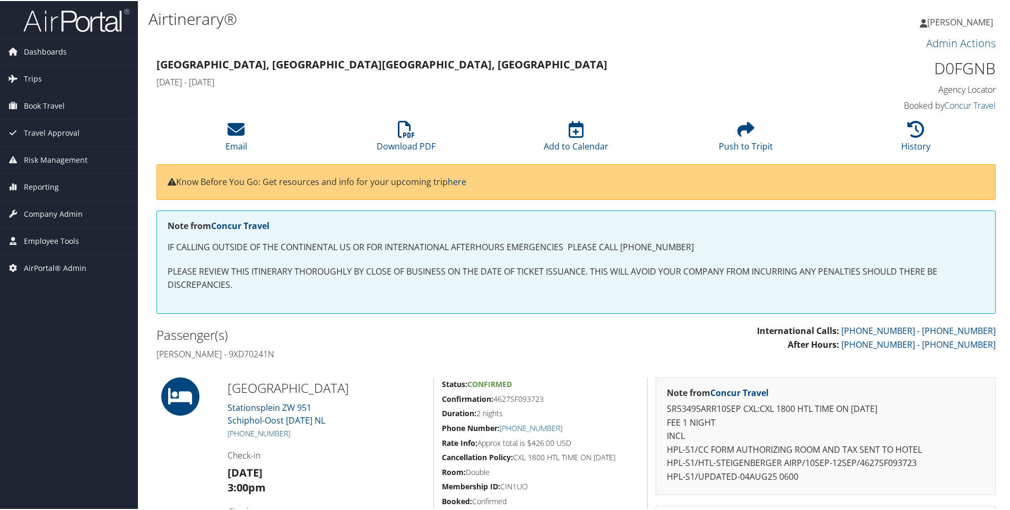
copy link "Stationsplein ZW 951 Schiphol-Oost 1117 CE NL"
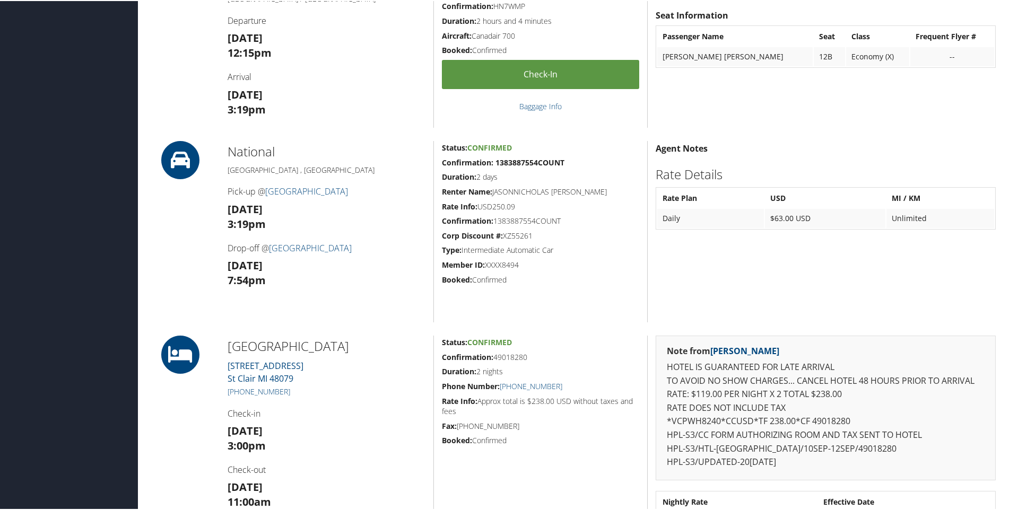
scroll to position [425, 0]
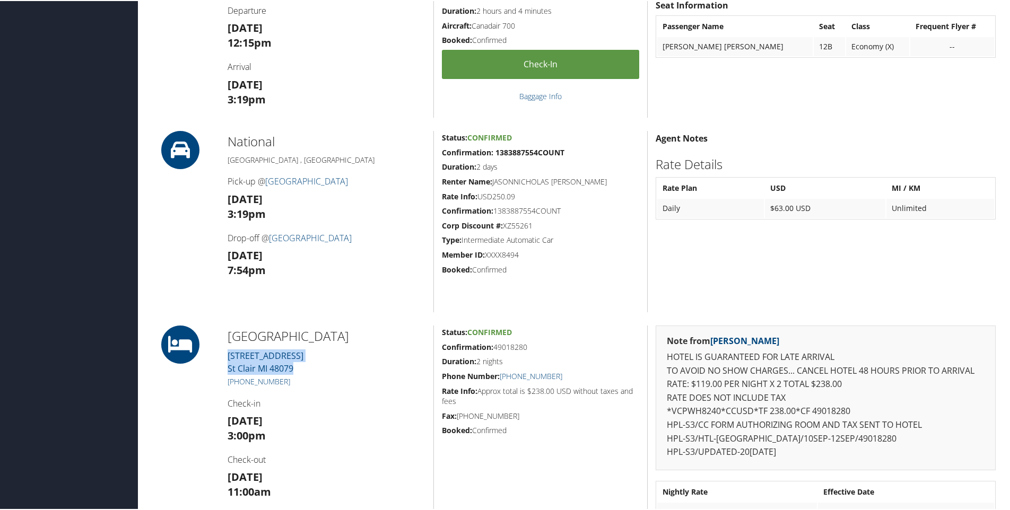
drag, startPoint x: 300, startPoint y: 372, endPoint x: 225, endPoint y: 355, distance: 76.7
click at [225, 355] on div "[GEOGRAPHIC_DATA] [STREET_ADDRESS] [PHONE_NUMBER] Check-in [DATE] 3:00pm Check-…" at bounding box center [327, 429] width 214 height 208
copy link "[STREET_ADDRESS]"
